Goal: Transaction & Acquisition: Purchase product/service

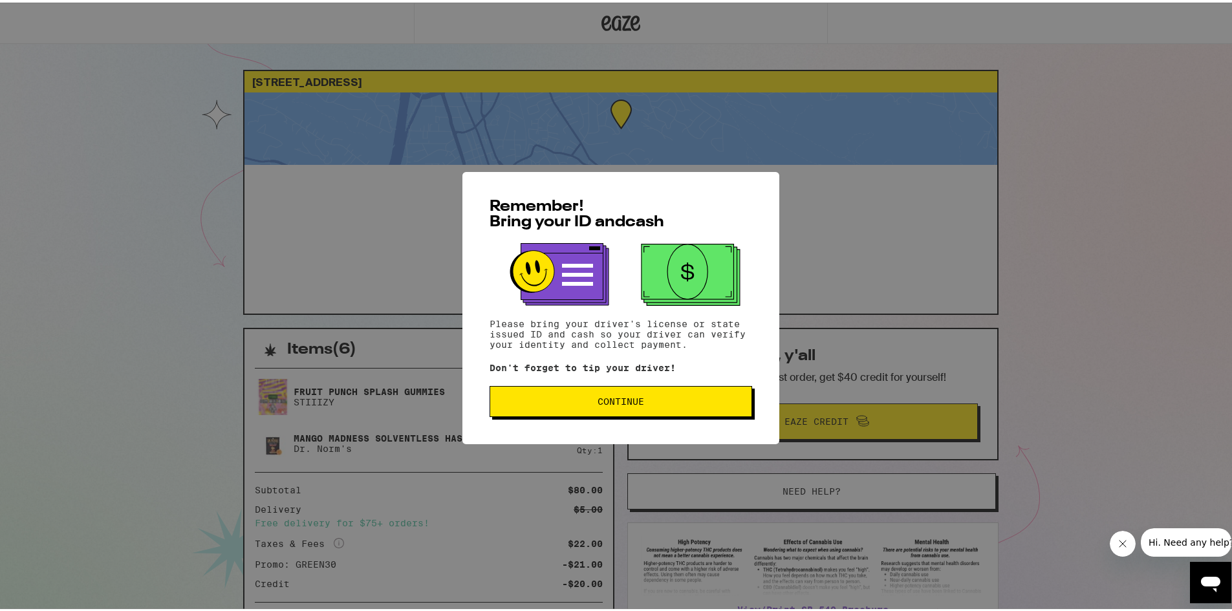
click at [611, 402] on span "Continue" at bounding box center [621, 399] width 47 height 9
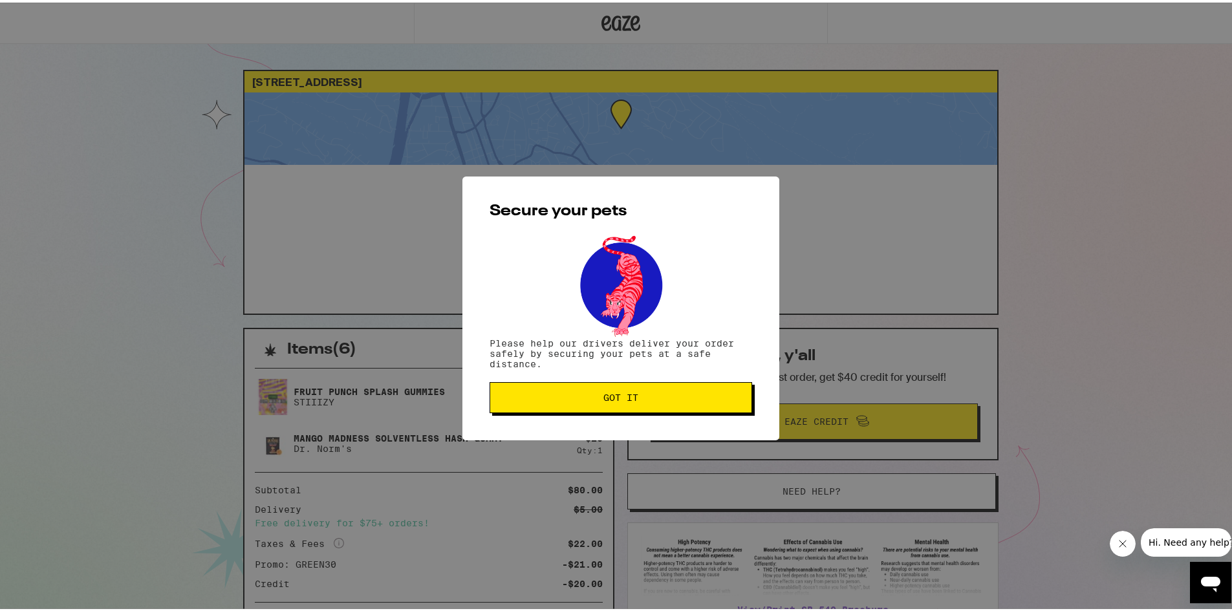
click at [614, 400] on span "Got it" at bounding box center [620, 395] width 35 height 9
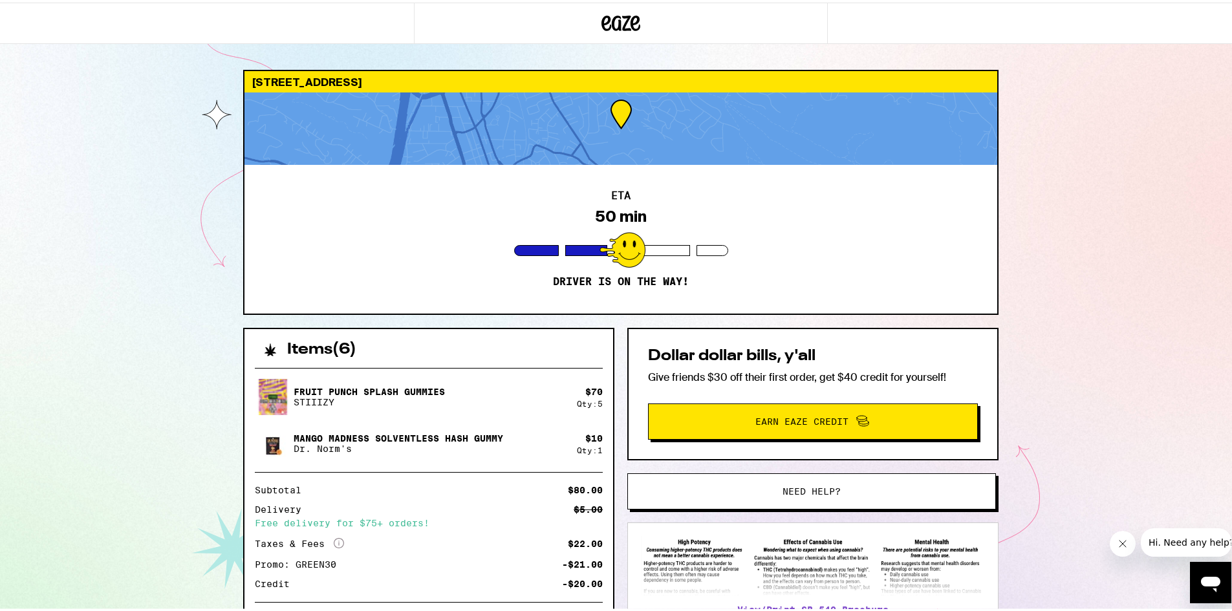
click at [204, 246] on div "[STREET_ADDRESS] ETA 50 min Driver is on the way! Items ( 6 ) Fruit Punch Splas…" at bounding box center [621, 352] width 1242 height 705
click at [166, 221] on div "[STREET_ADDRESS] ETA 47 min Driver is on the way! Items ( 6 ) Fruit Punch Splas…" at bounding box center [621, 352] width 1242 height 705
click at [109, 516] on div "[STREET_ADDRESS] ETA 13 min Driver is on the way! Items ( 6 ) Fruit Punch Splas…" at bounding box center [621, 352] width 1242 height 705
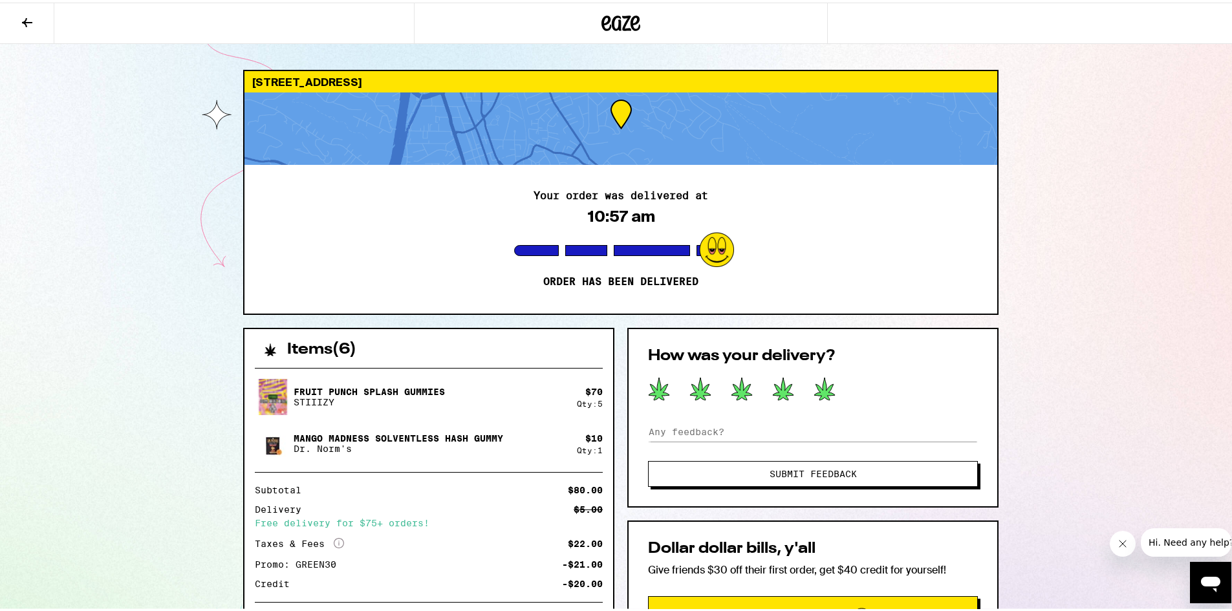
click at [819, 387] on icon at bounding box center [824, 386] width 21 height 23
